Goal: Find specific page/section: Find specific page/section

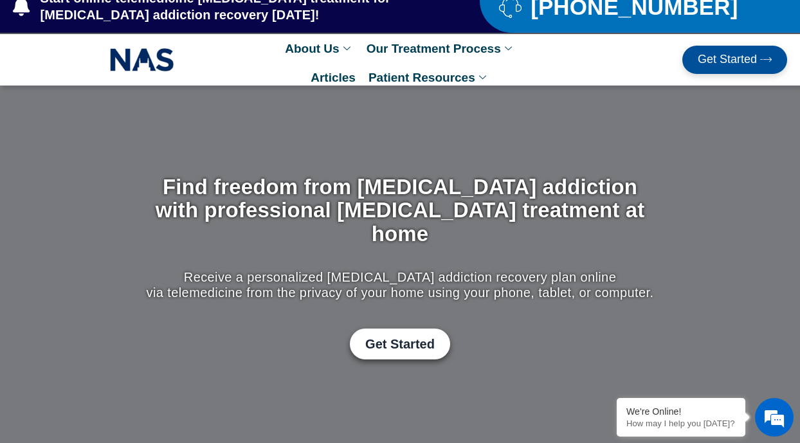
scroll to position [2, 0]
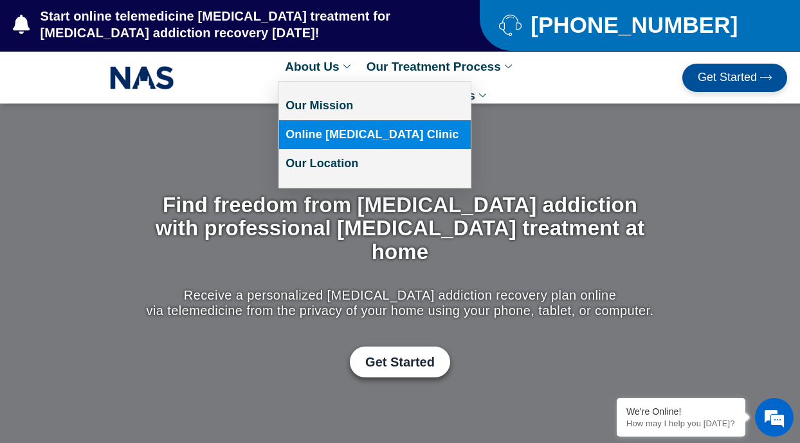
click at [342, 129] on link "Online [MEDICAL_DATA] Clinic" at bounding box center [375, 134] width 192 height 29
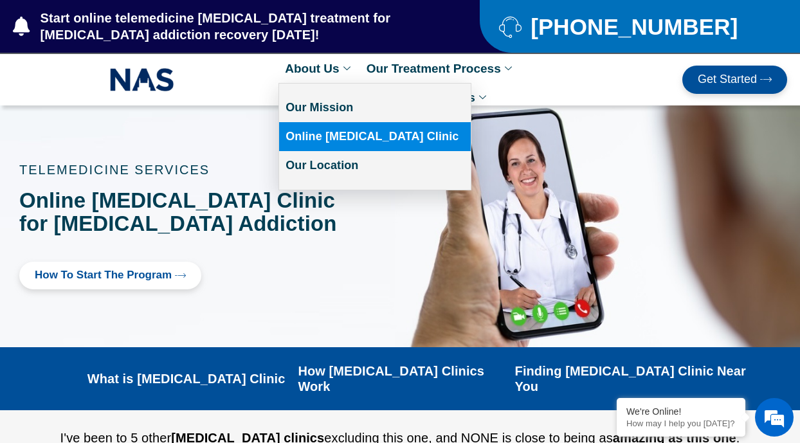
click at [327, 71] on link "About Us" at bounding box center [319, 68] width 81 height 29
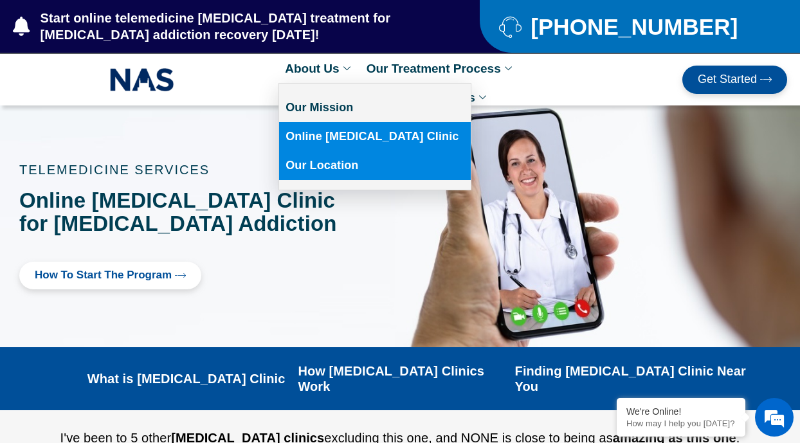
click at [331, 171] on link "Our Location" at bounding box center [375, 165] width 192 height 29
